Goal: Task Accomplishment & Management: Use online tool/utility

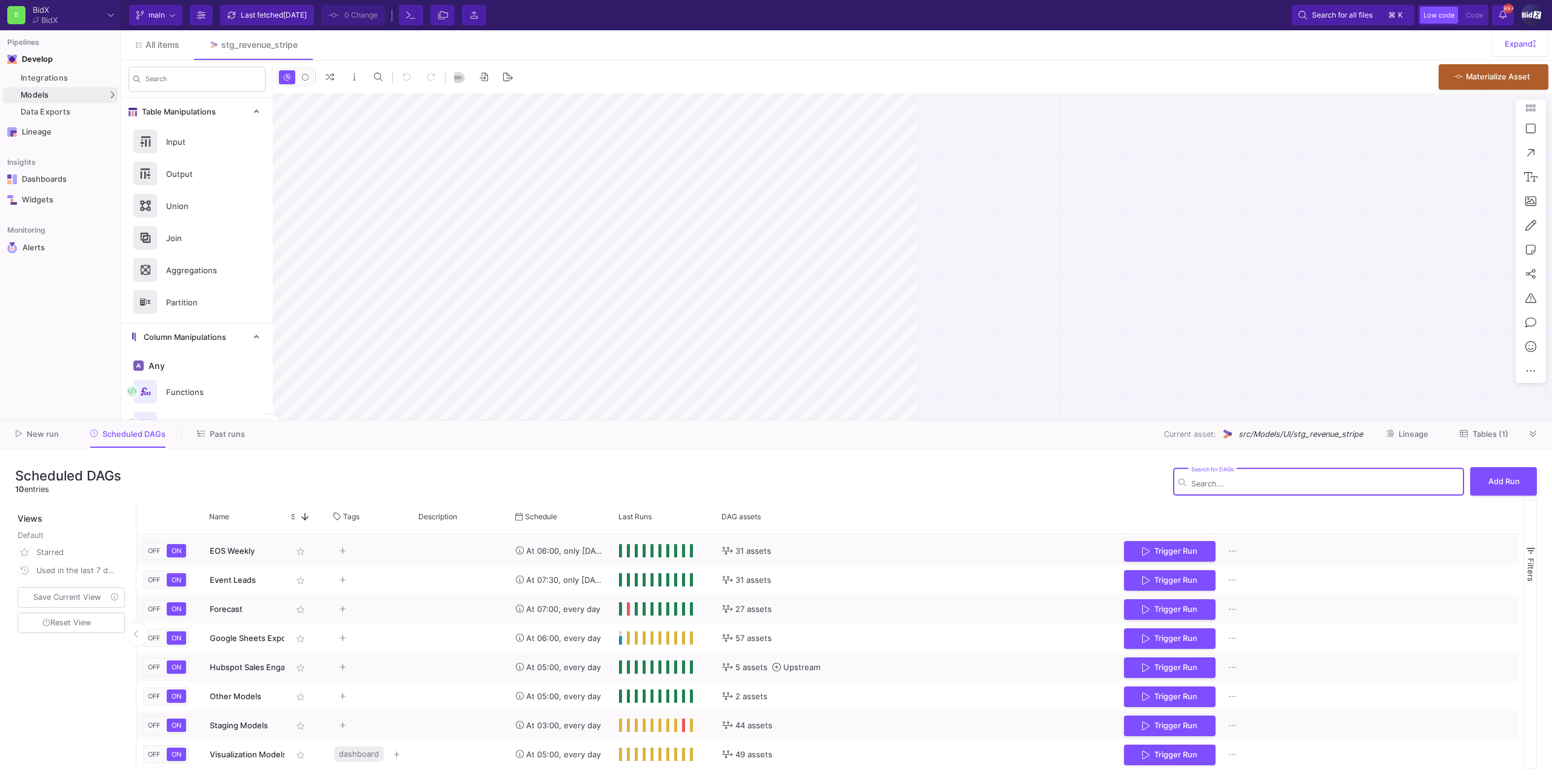
scroll to position [56, 0]
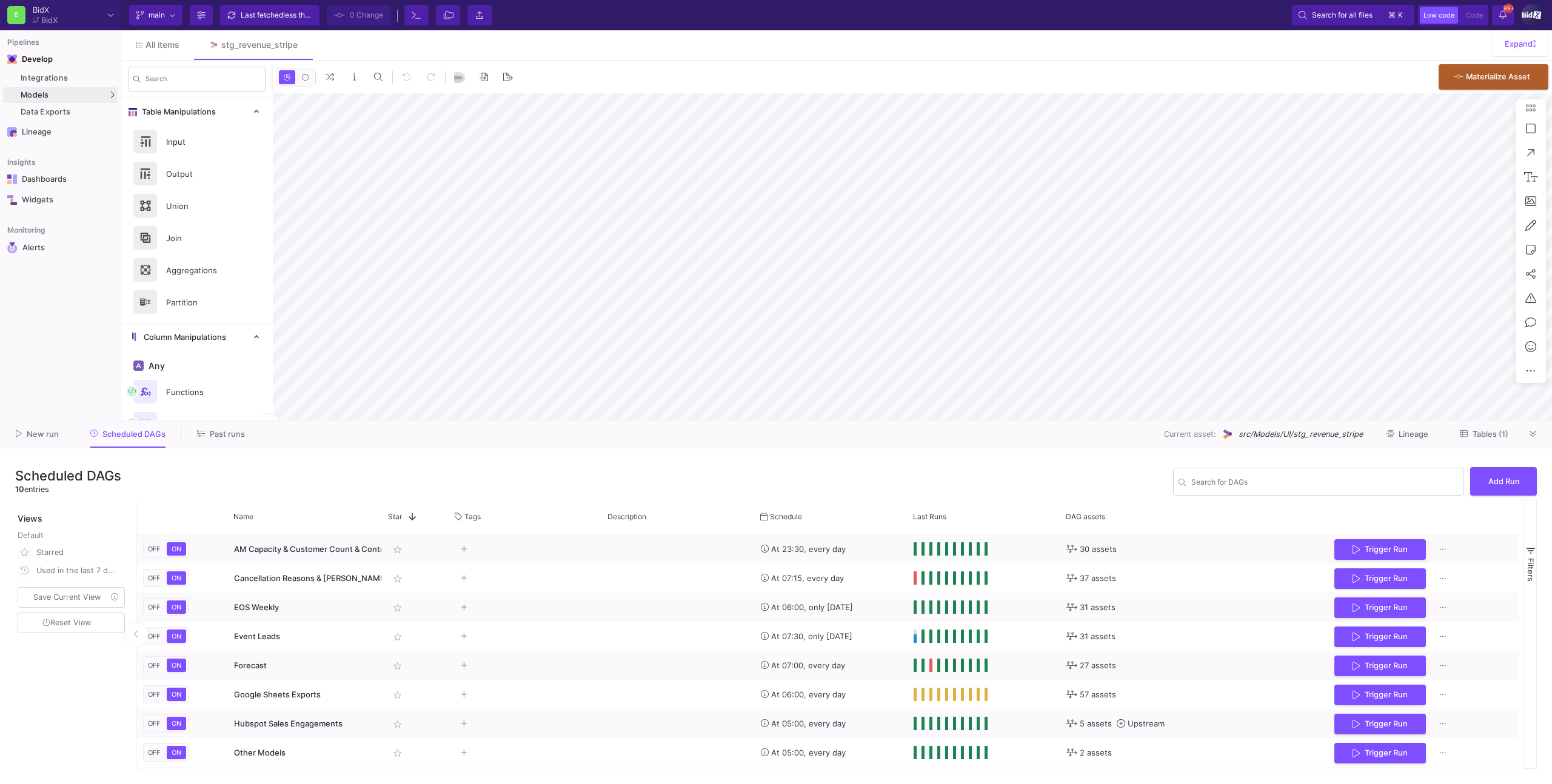
type input "-31"
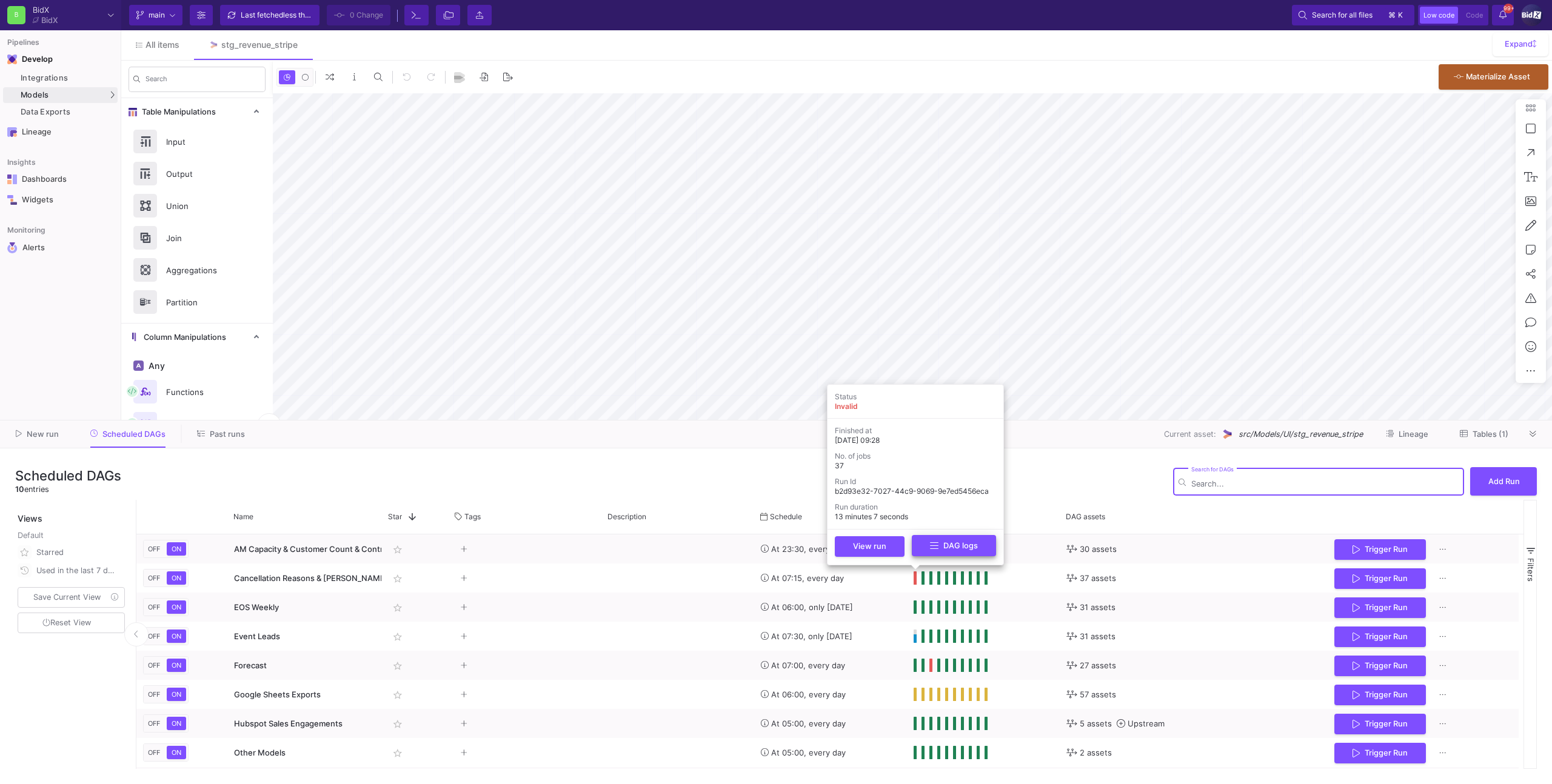
click at [920, 541] on button "DAG logs" at bounding box center [954, 545] width 84 height 21
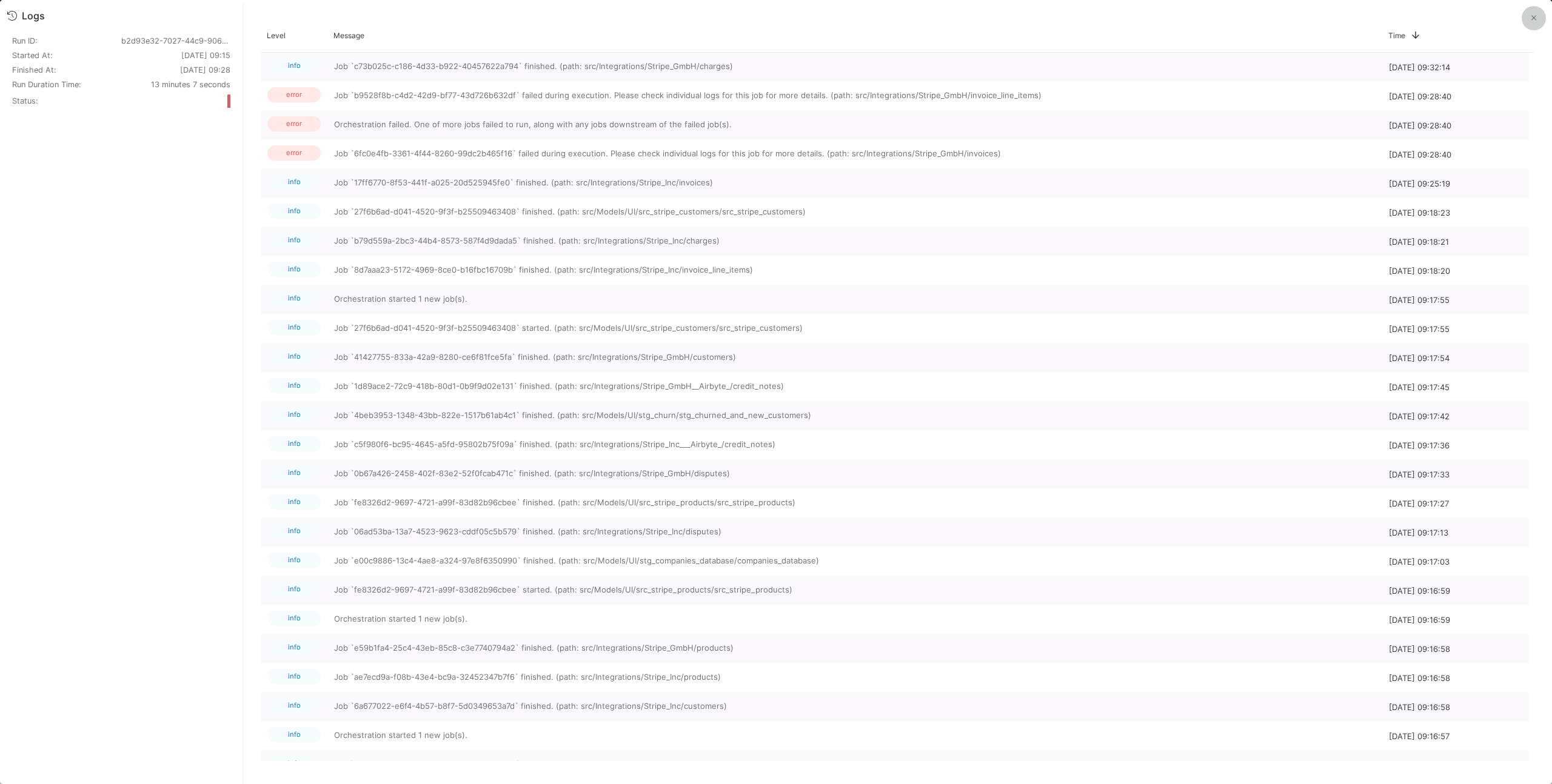
click at [1535, 17] on icon at bounding box center [1534, 18] width 5 height 8
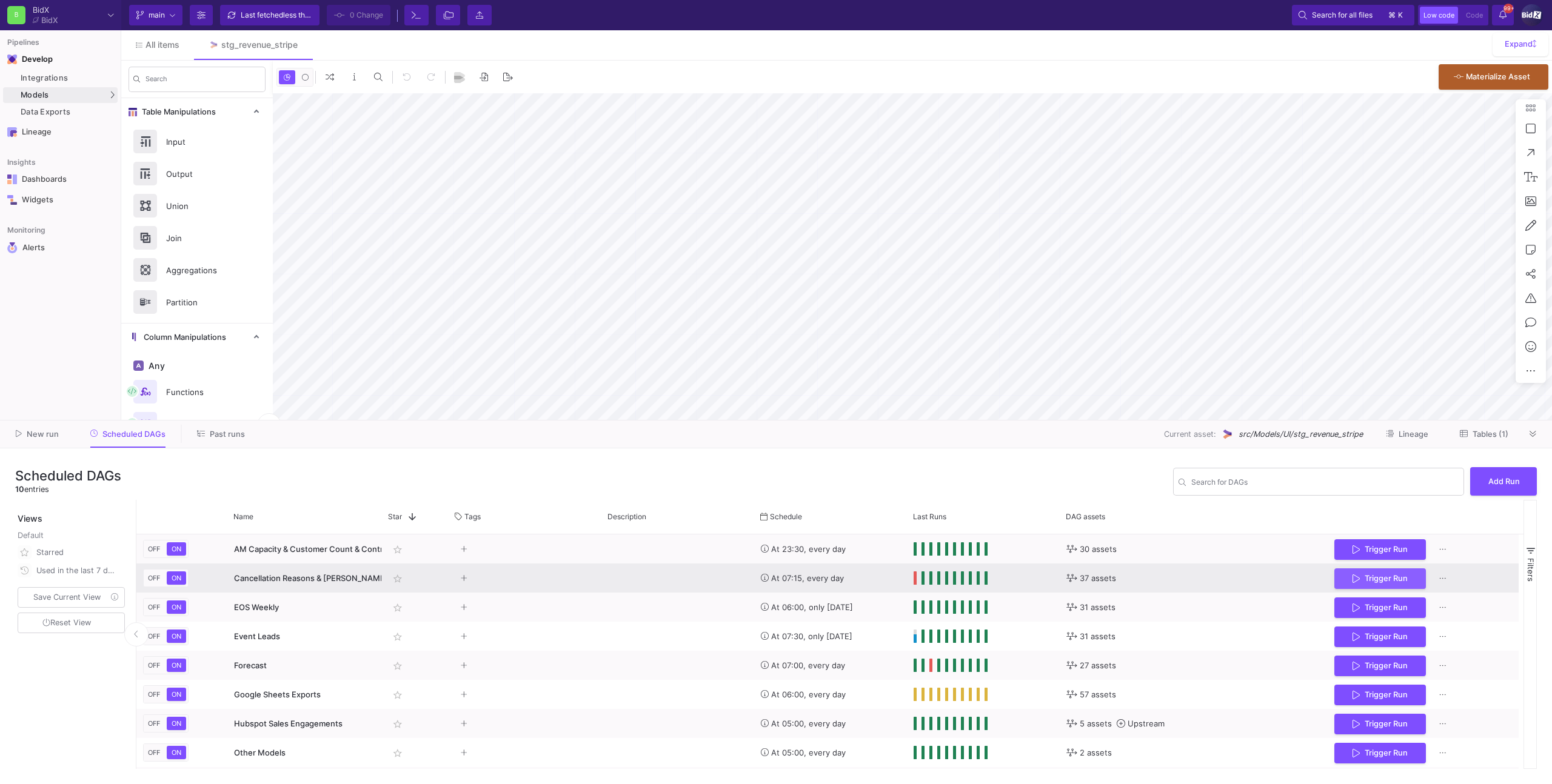
click at [1352, 574] on icon "Press SPACE to select this row." at bounding box center [1356, 579] width 8 height 10
drag, startPoint x: 1389, startPoint y: 581, endPoint x: 1374, endPoint y: 579, distance: 15.1
click at [1389, 581] on span "Trigger Run" at bounding box center [1386, 578] width 43 height 9
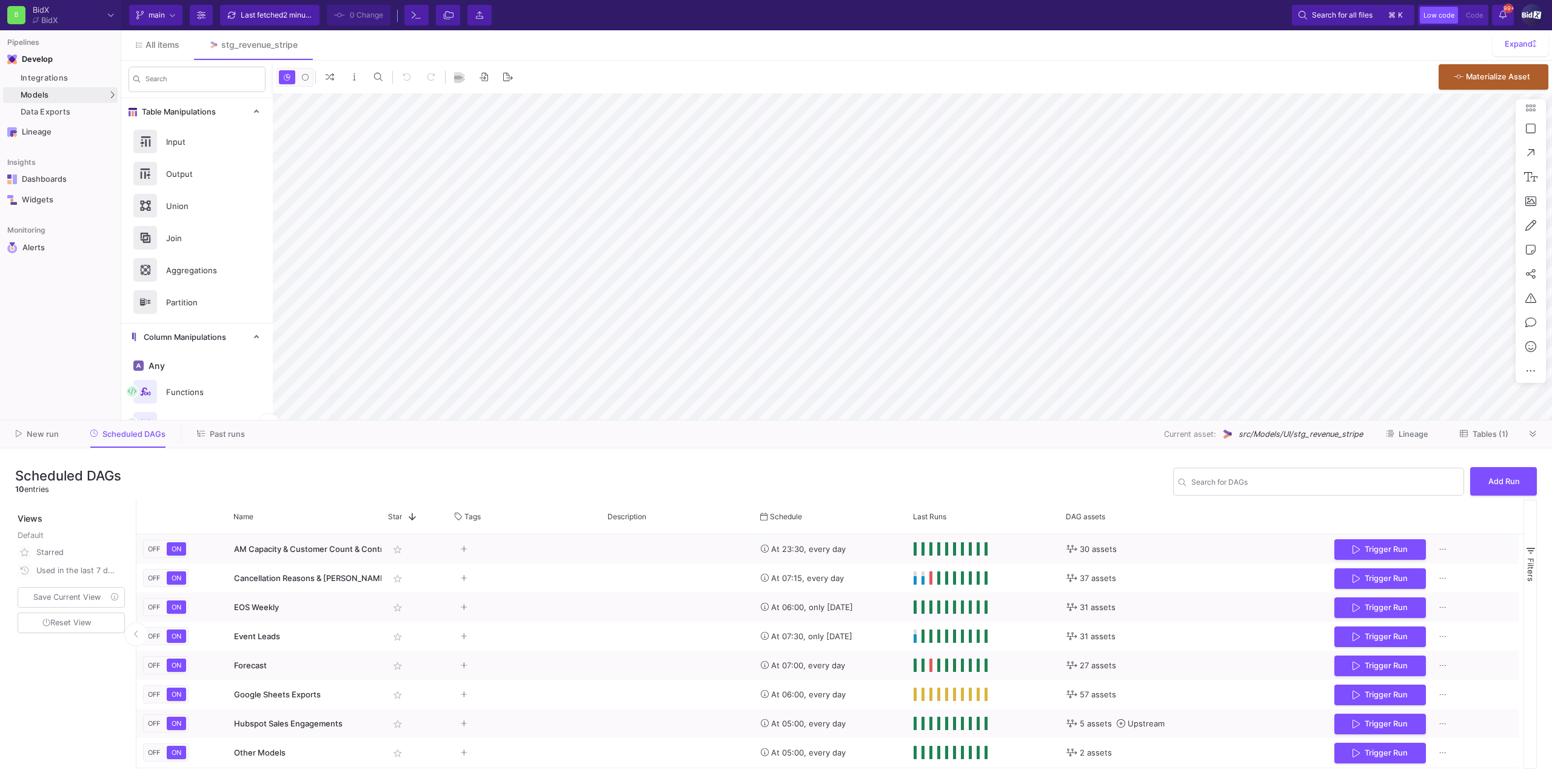
type input "-31"
